Goal: Task Accomplishment & Management: Manage account settings

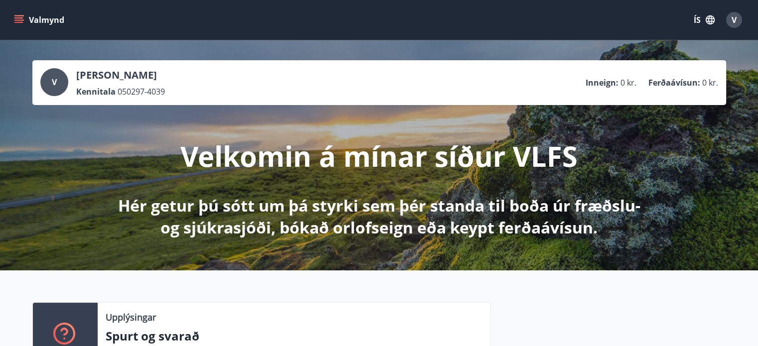
click at [16, 15] on icon "menu" at bounding box center [19, 15] width 11 height 1
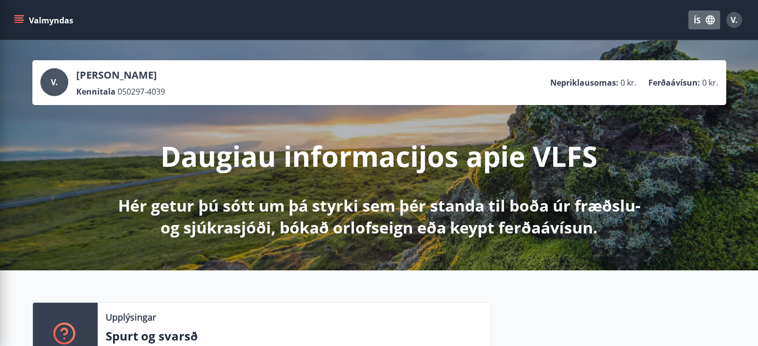
click at [706, 21] on icon "button" at bounding box center [710, 19] width 9 height 9
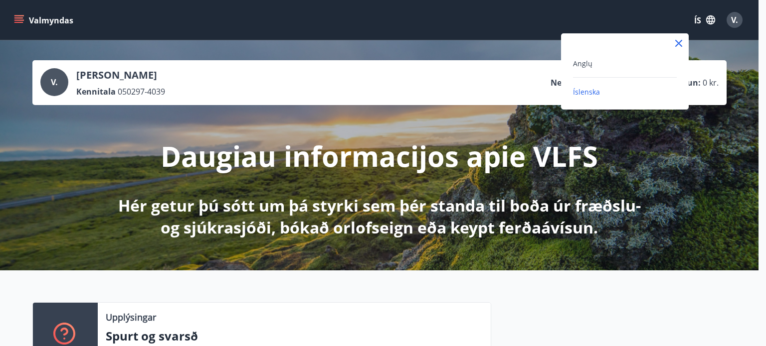
click at [604, 64] on div "Anglų" at bounding box center [625, 63] width 104 height 12
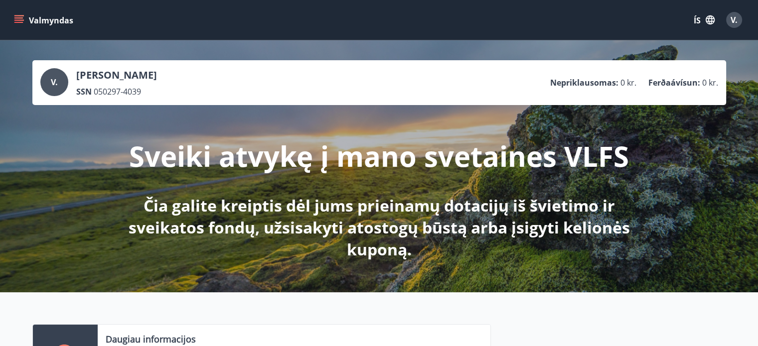
click at [22, 13] on button "Valmyndas" at bounding box center [44, 20] width 65 height 18
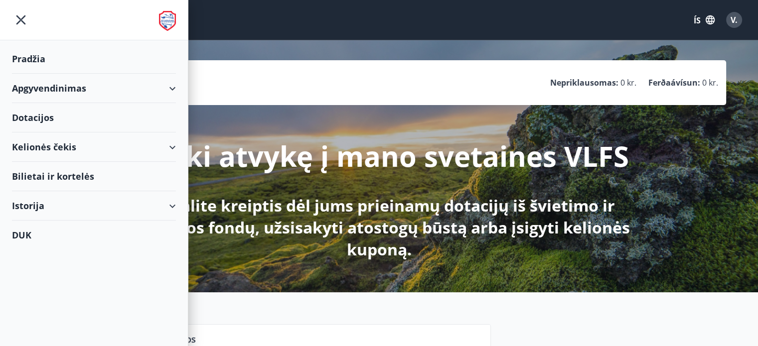
click at [169, 206] on div "Istorija" at bounding box center [94, 205] width 164 height 29
click at [152, 89] on div "Apgyvendinimas" at bounding box center [94, 88] width 164 height 29
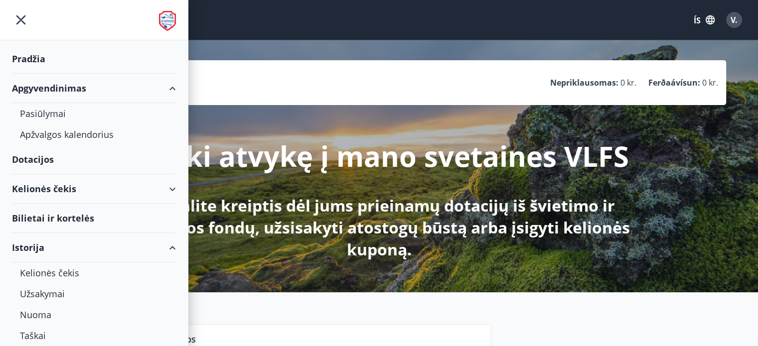
scroll to position [70, 0]
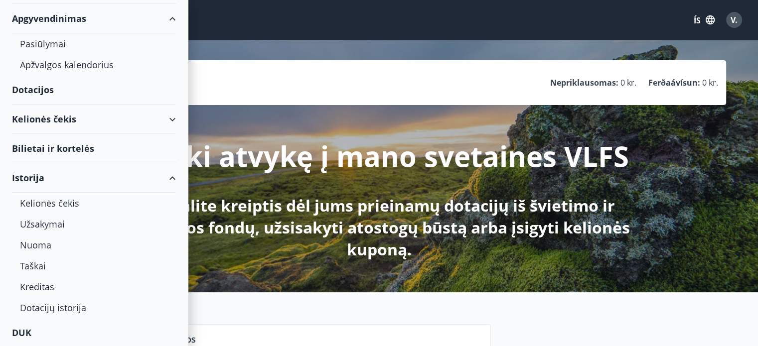
click at [171, 118] on div "Kelionės čekis" at bounding box center [94, 119] width 188 height 29
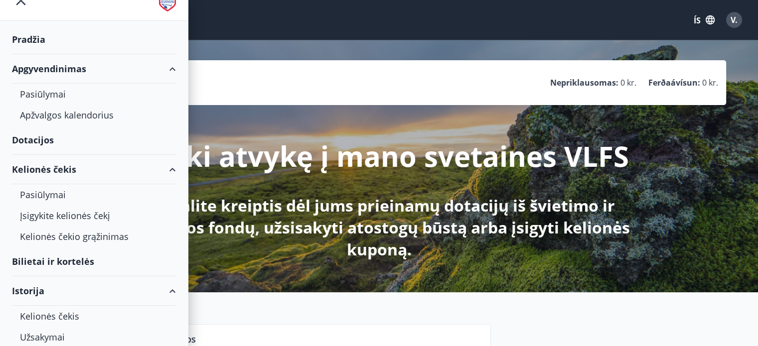
scroll to position [0, 0]
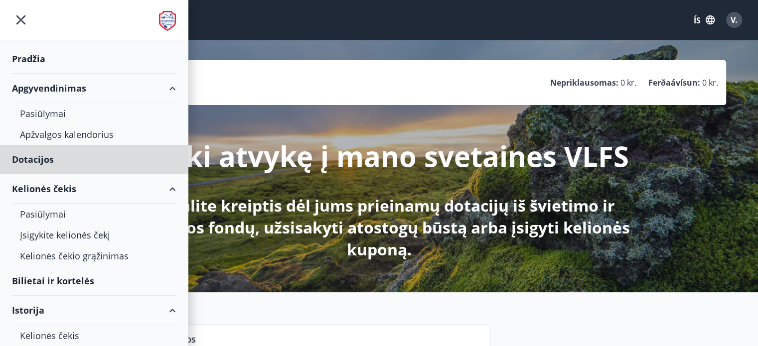
click at [27, 54] on font "Pradžia" at bounding box center [28, 59] width 33 height 12
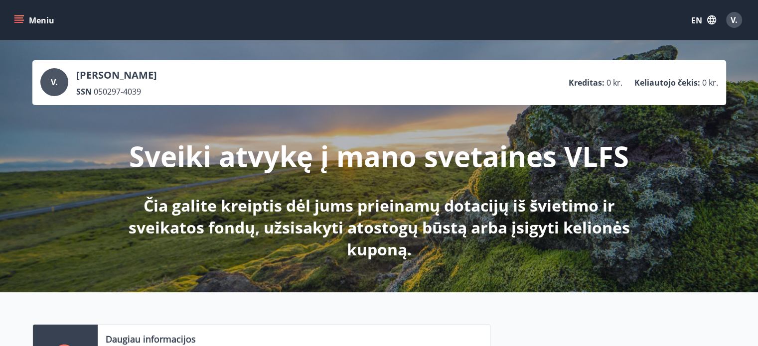
click at [13, 14] on button "Meniu" at bounding box center [35, 20] width 46 height 18
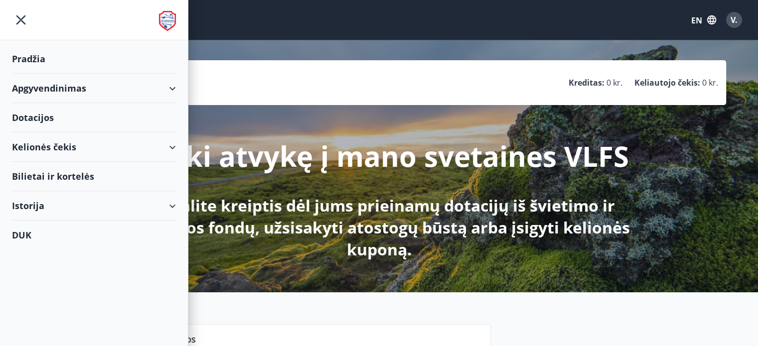
click at [178, 207] on div "Istorija" at bounding box center [94, 205] width 188 height 29
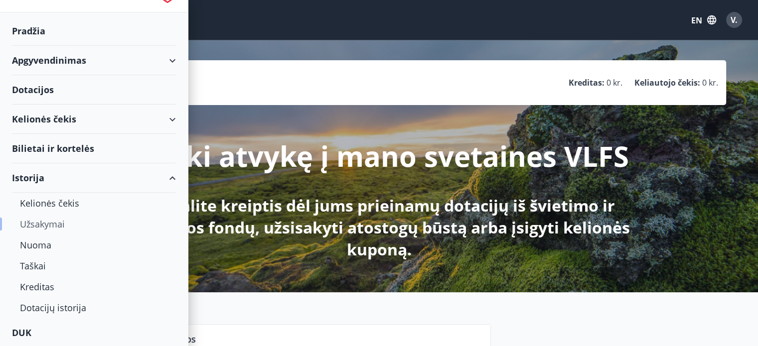
click at [52, 220] on font "Užsakymai" at bounding box center [42, 224] width 45 height 12
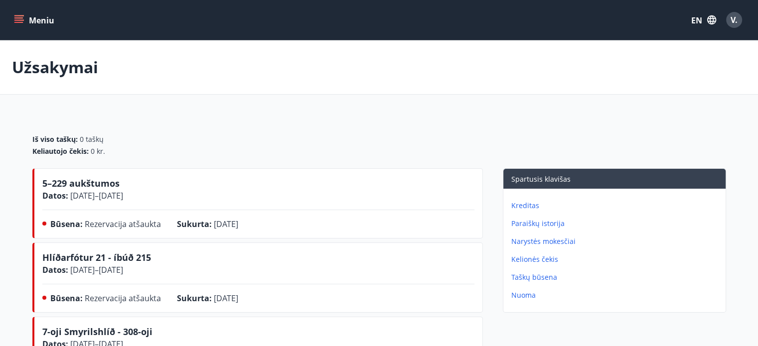
click at [13, 17] on button "Meniu" at bounding box center [35, 20] width 46 height 18
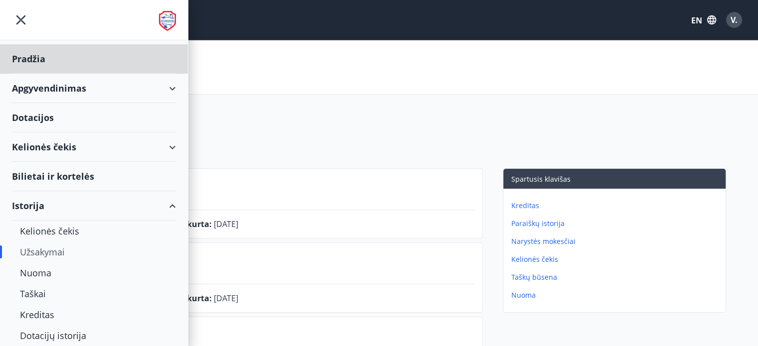
click at [31, 74] on div "Dotacijos" at bounding box center [94, 58] width 164 height 29
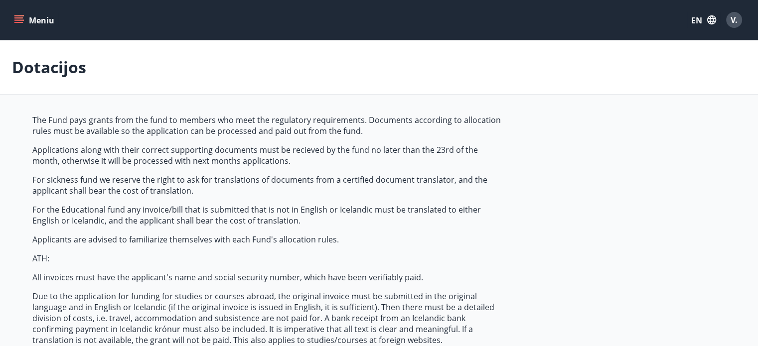
type input "***"
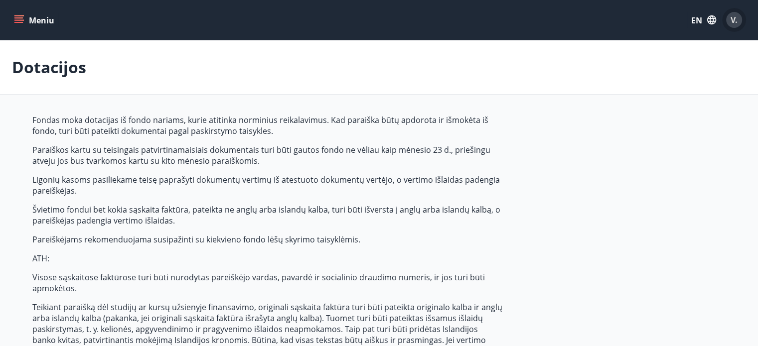
click at [732, 21] on font "V." at bounding box center [734, 19] width 7 height 11
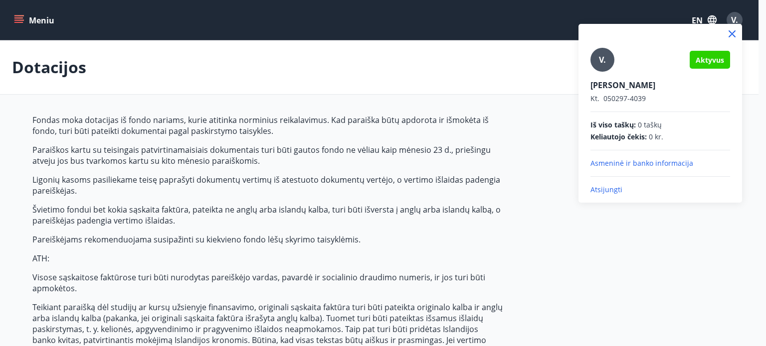
drag, startPoint x: 8, startPoint y: 14, endPoint x: 18, endPoint y: 21, distance: 11.8
click at [18, 21] on div at bounding box center [383, 173] width 766 height 346
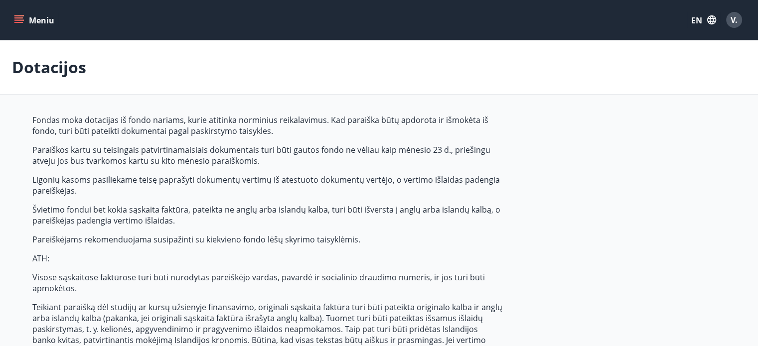
click at [18, 21] on icon "meniu" at bounding box center [19, 20] width 10 height 10
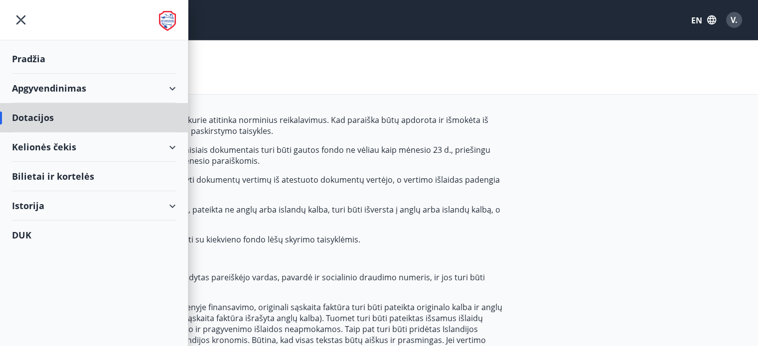
click at [24, 61] on font "Pradžia" at bounding box center [28, 59] width 33 height 12
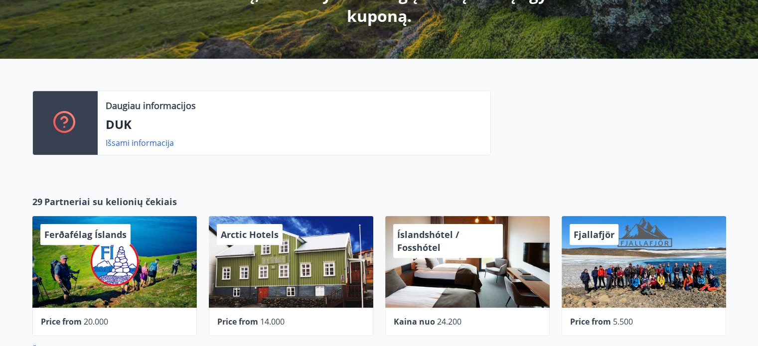
scroll to position [303, 0]
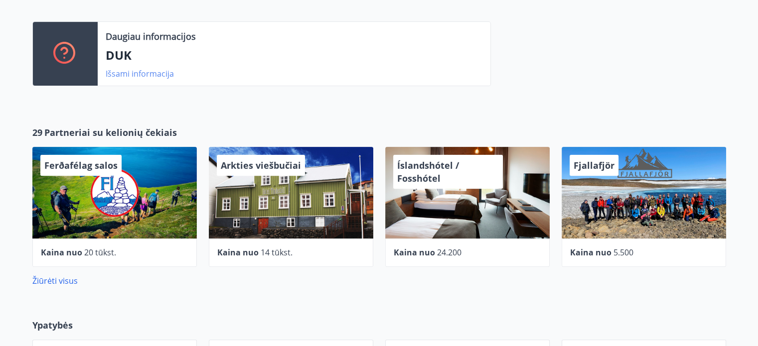
click at [110, 77] on font "Išsami informacija" at bounding box center [140, 73] width 68 height 11
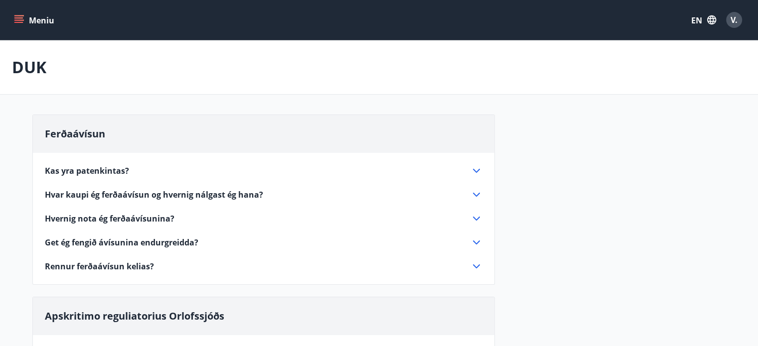
click at [15, 13] on button "Meniu" at bounding box center [35, 20] width 46 height 18
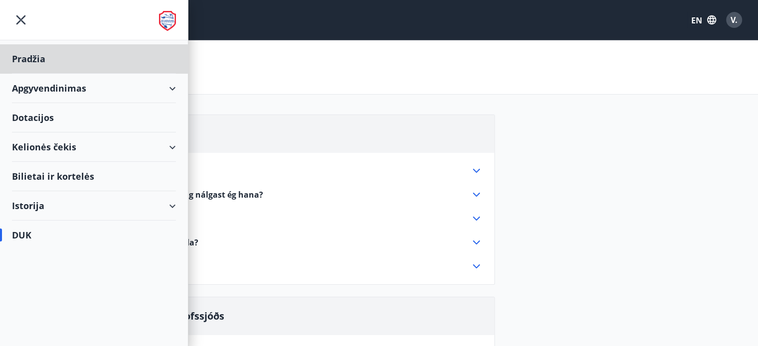
click at [23, 65] on font "Dotacijos" at bounding box center [28, 59] width 33 height 12
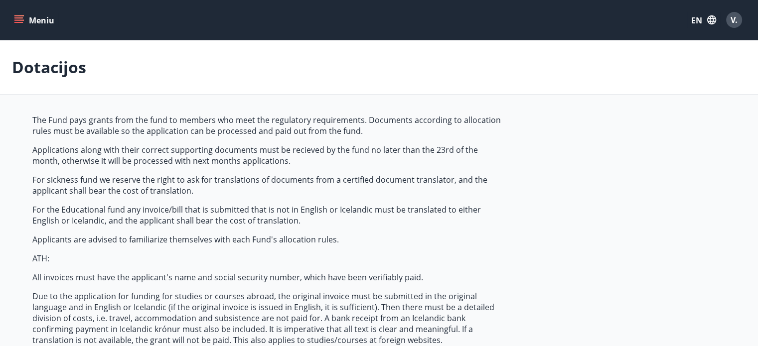
type input "***"
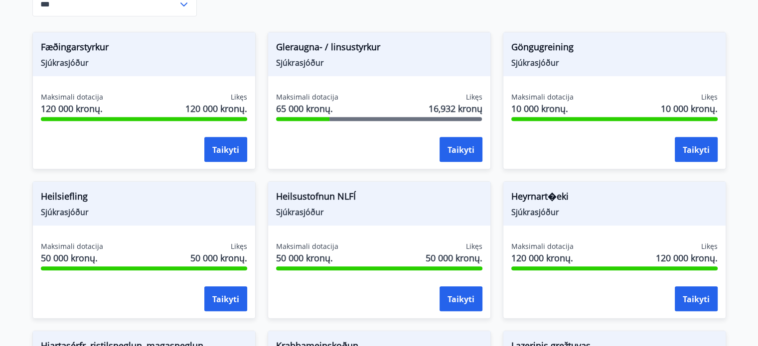
scroll to position [420, 0]
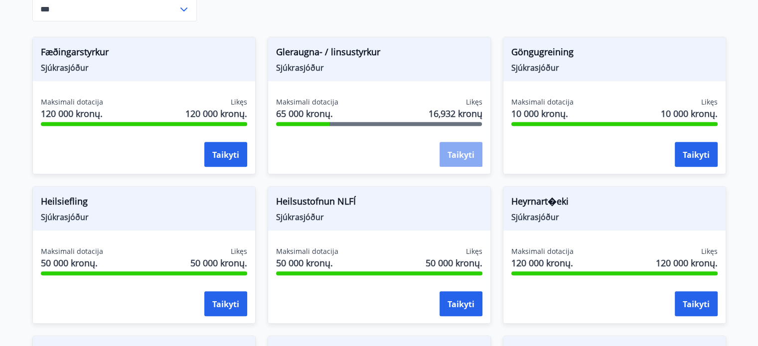
click at [452, 158] on font "Taikyti" at bounding box center [461, 155] width 27 height 11
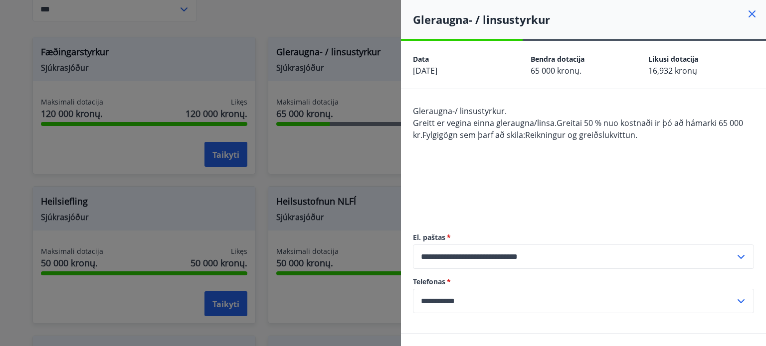
click at [347, 140] on div at bounding box center [383, 173] width 766 height 346
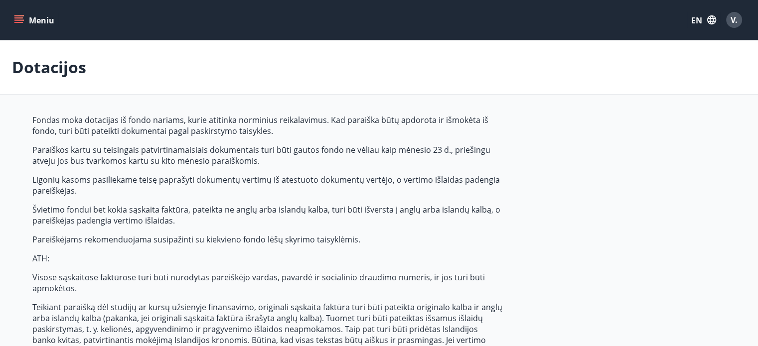
scroll to position [0, 0]
click at [24, 19] on button "Meniu" at bounding box center [35, 20] width 46 height 18
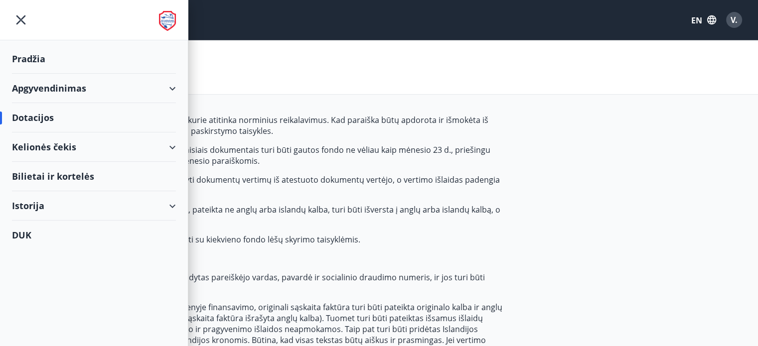
click at [124, 205] on div "Istorija" at bounding box center [94, 205] width 164 height 29
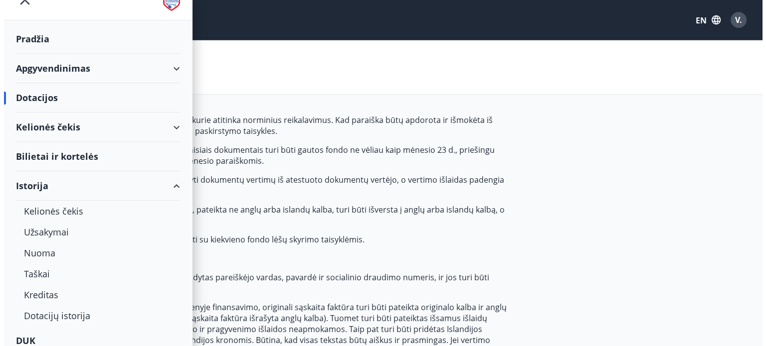
scroll to position [28, 0]
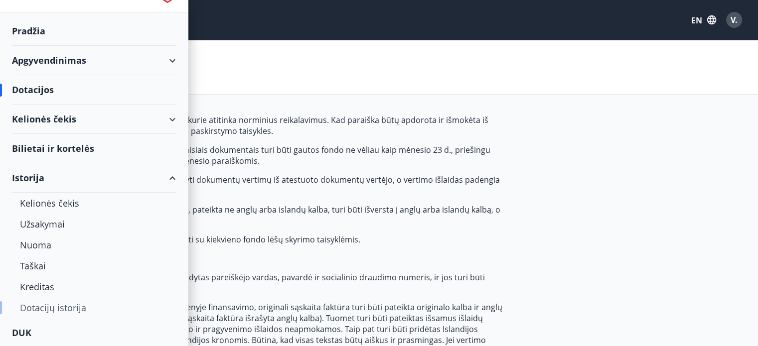
click at [72, 309] on font "Dotacijų istorija" at bounding box center [53, 308] width 66 height 12
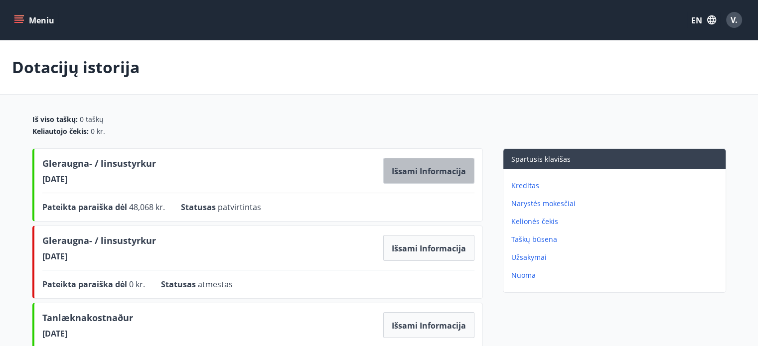
click at [416, 167] on font "Išsami informacija" at bounding box center [429, 171] width 74 height 11
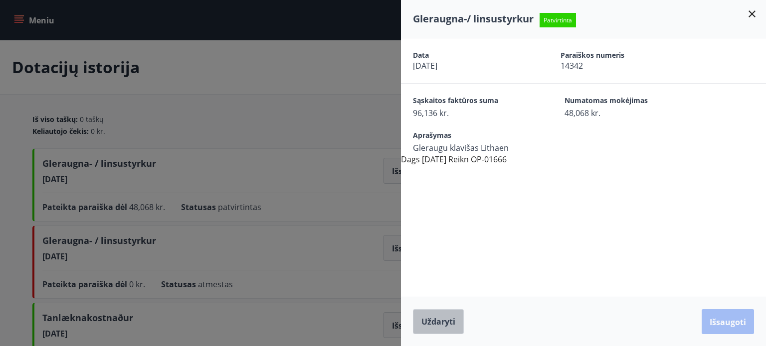
click at [431, 328] on button "Uždaryti" at bounding box center [438, 322] width 51 height 25
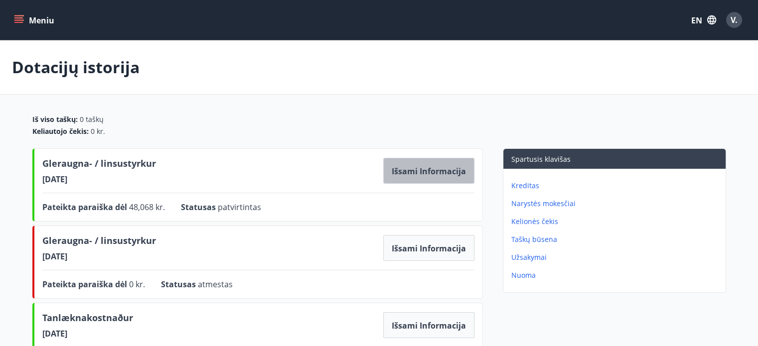
click at [440, 168] on font "Išsami informacija" at bounding box center [429, 171] width 74 height 11
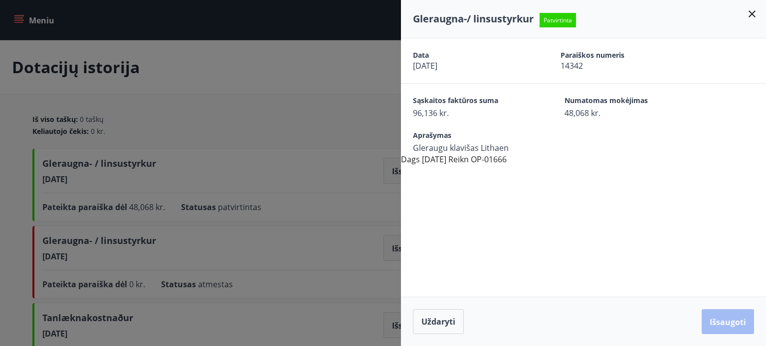
click at [755, 14] on icon at bounding box center [752, 14] width 12 height 12
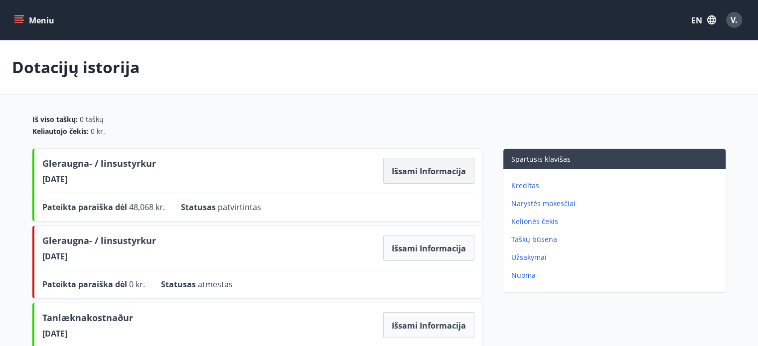
click at [410, 175] on font "Išsami informacija" at bounding box center [429, 171] width 74 height 11
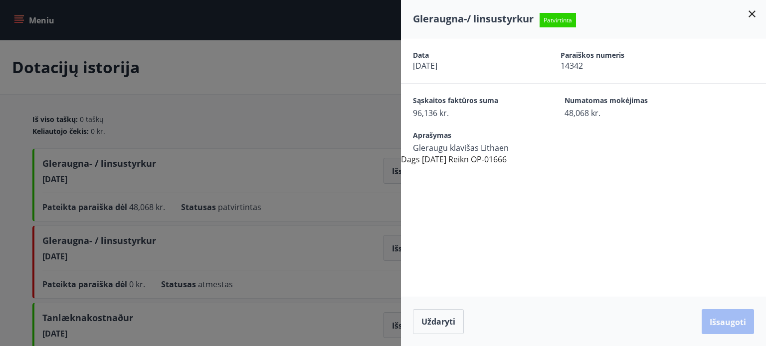
click at [748, 17] on icon at bounding box center [752, 14] width 12 height 12
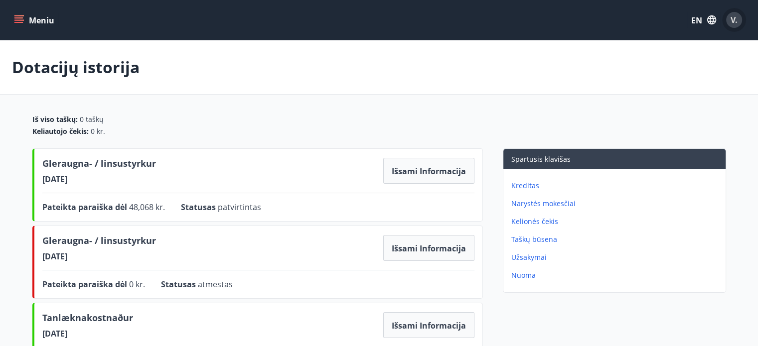
click at [734, 20] on font "V." at bounding box center [734, 19] width 7 height 11
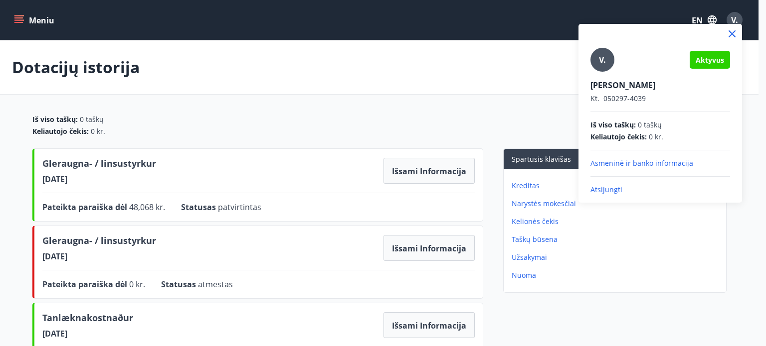
click at [598, 192] on font "Atsijungti" at bounding box center [606, 189] width 32 height 9
